Goal: Transaction & Acquisition: Register for event/course

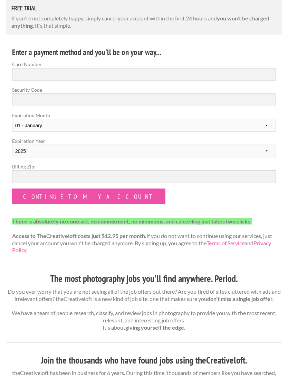
scroll to position [168, 0]
click at [36, 192] on input "Continue to my account" at bounding box center [89, 197] width 154 height 16
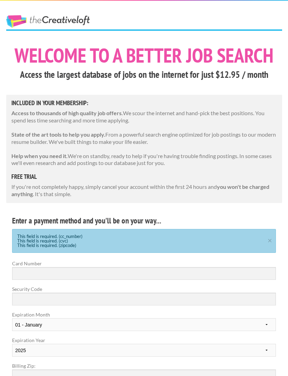
click at [55, 16] on link "The Creative Loft" at bounding box center [48, 21] width 84 height 12
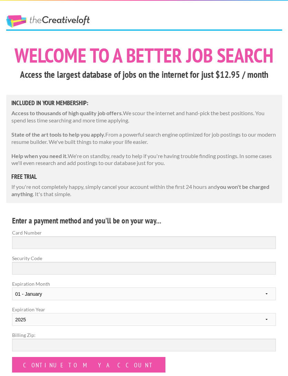
click at [54, 24] on link "The Creative Loft" at bounding box center [48, 21] width 84 height 12
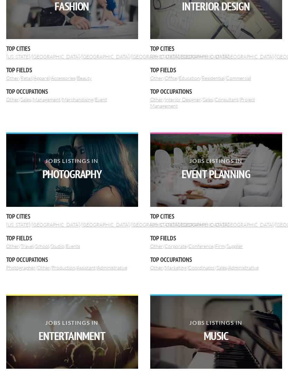
scroll to position [304, 0]
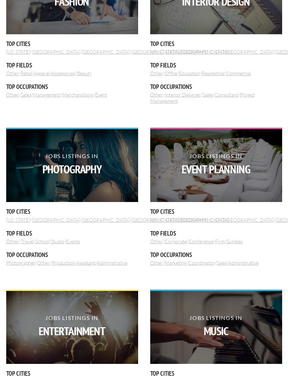
click at [71, 170] on strong "Photography" at bounding box center [72, 168] width 132 height 11
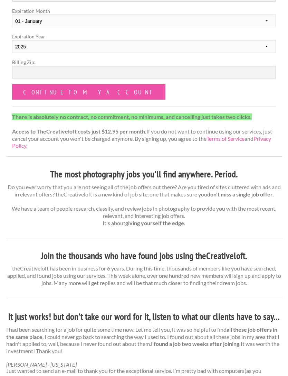
scroll to position [273, 0]
